Goal: Information Seeking & Learning: Learn about a topic

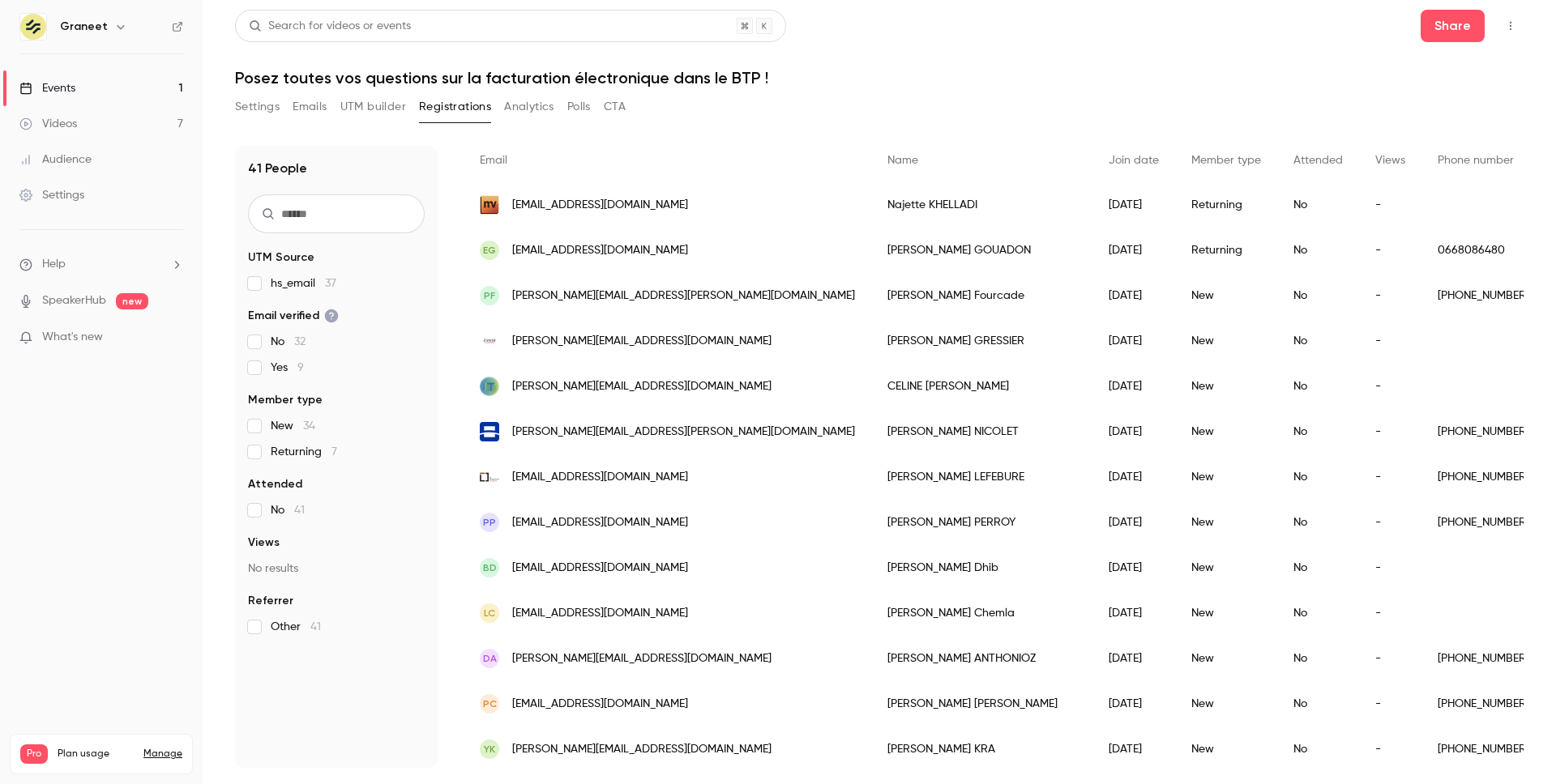
scroll to position [118, 0]
